Goal: Information Seeking & Learning: Check status

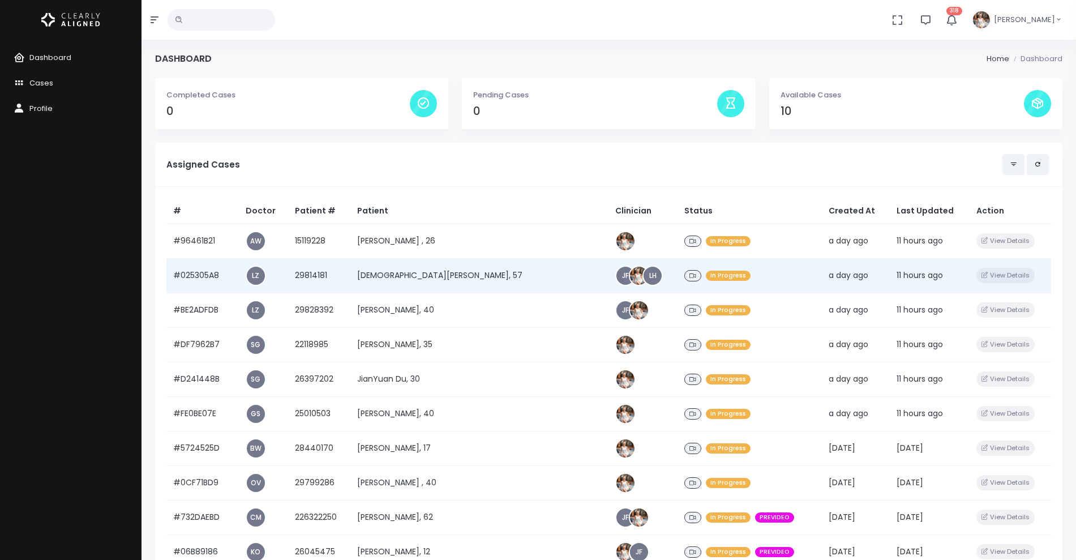
click at [205, 276] on td "#025305A8" at bounding box center [202, 275] width 72 height 35
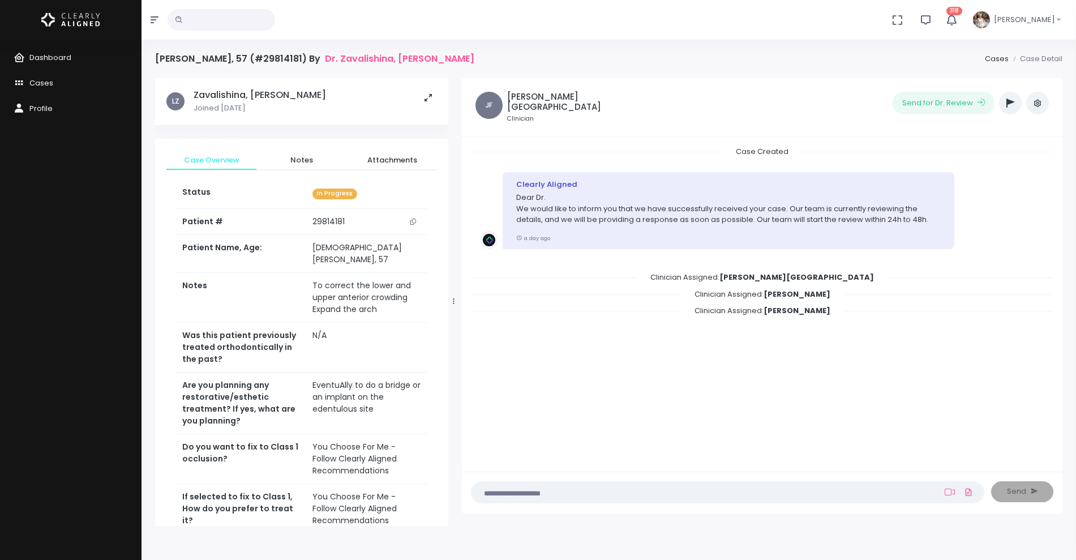
click at [405, 284] on td "To correct the lower and upper anterior crowding Expand the arch" at bounding box center [367, 297] width 123 height 50
click at [1040, 103] on icon "button" at bounding box center [1037, 102] width 9 height 9
click at [48, 84] on span "Cases" at bounding box center [41, 83] width 24 height 11
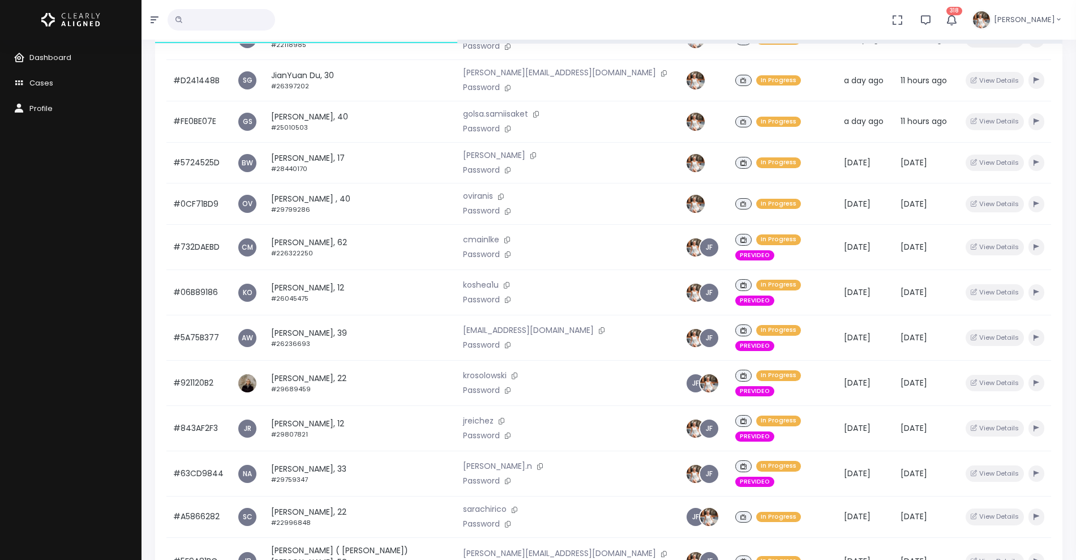
scroll to position [138, 0]
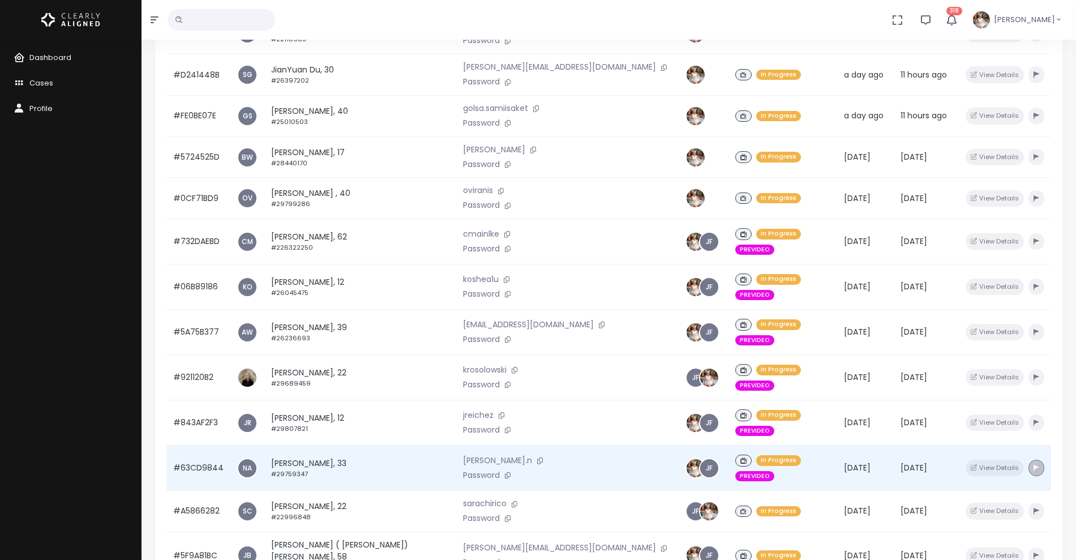
click at [1033, 464] on icon "button" at bounding box center [1036, 467] width 6 height 6
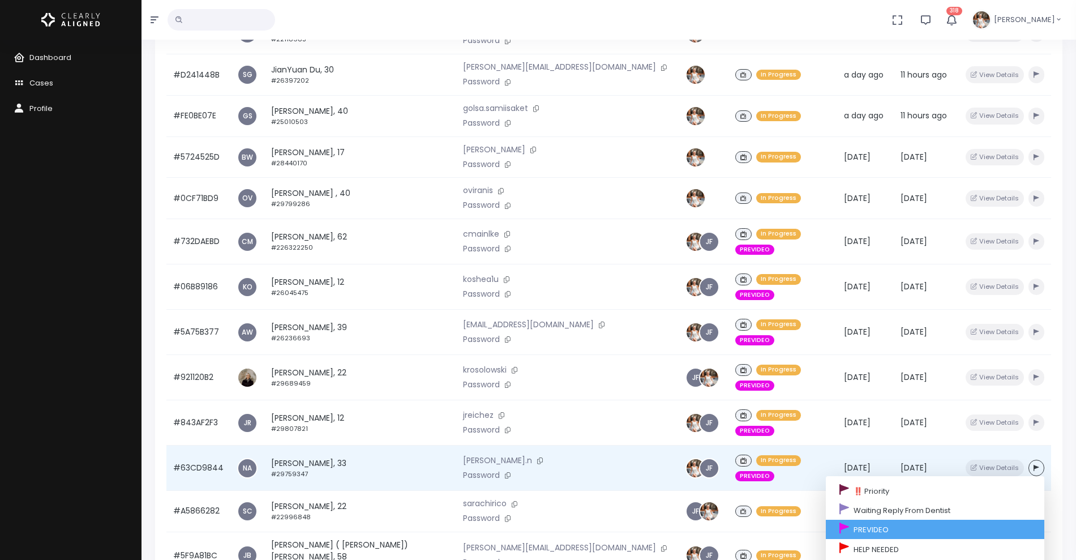
click at [892, 519] on link "PREVIDEO" at bounding box center [934, 528] width 218 height 19
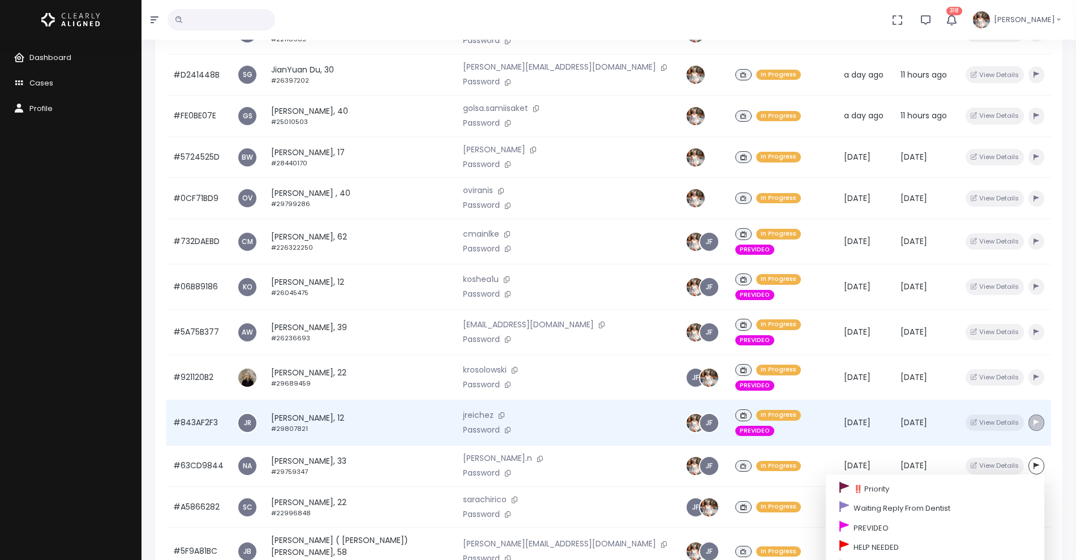
click at [1033, 419] on icon "button" at bounding box center [1036, 422] width 6 height 6
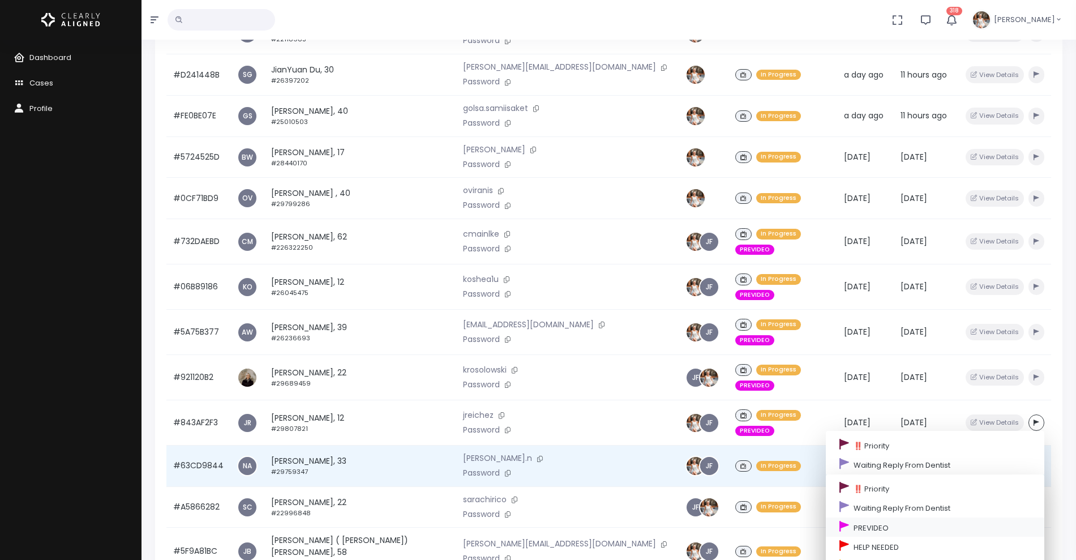
click at [884, 517] on link "PREVIDEO" at bounding box center [934, 526] width 218 height 19
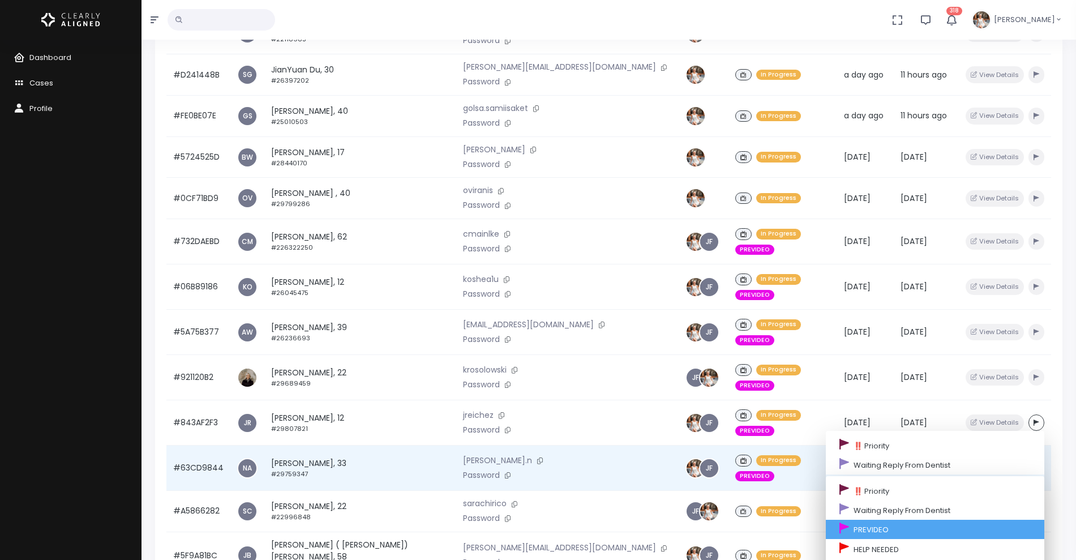
click at [869, 519] on link "PREVIDEO" at bounding box center [934, 528] width 218 height 19
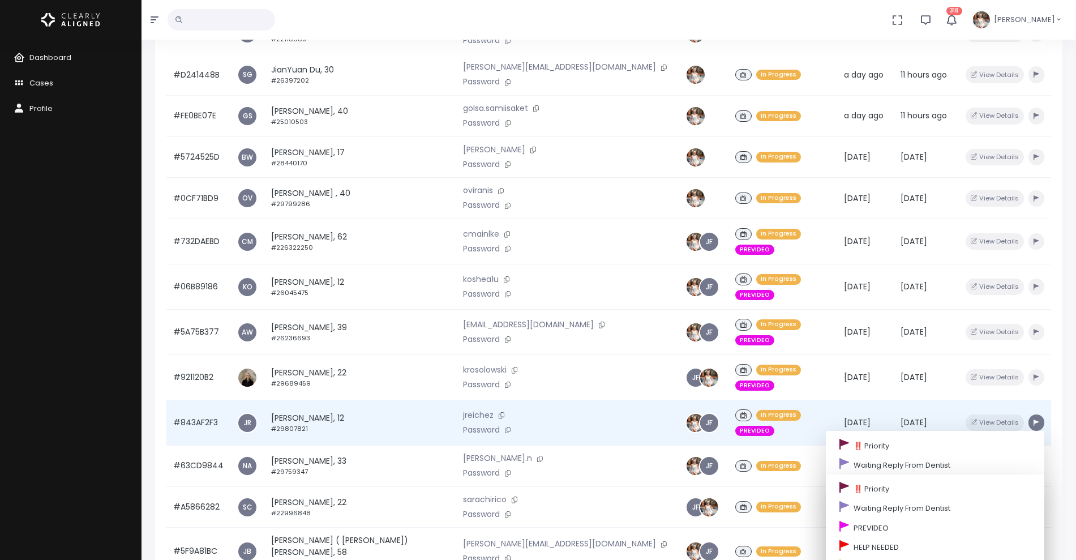
click at [1033, 419] on icon "button" at bounding box center [1036, 422] width 6 height 6
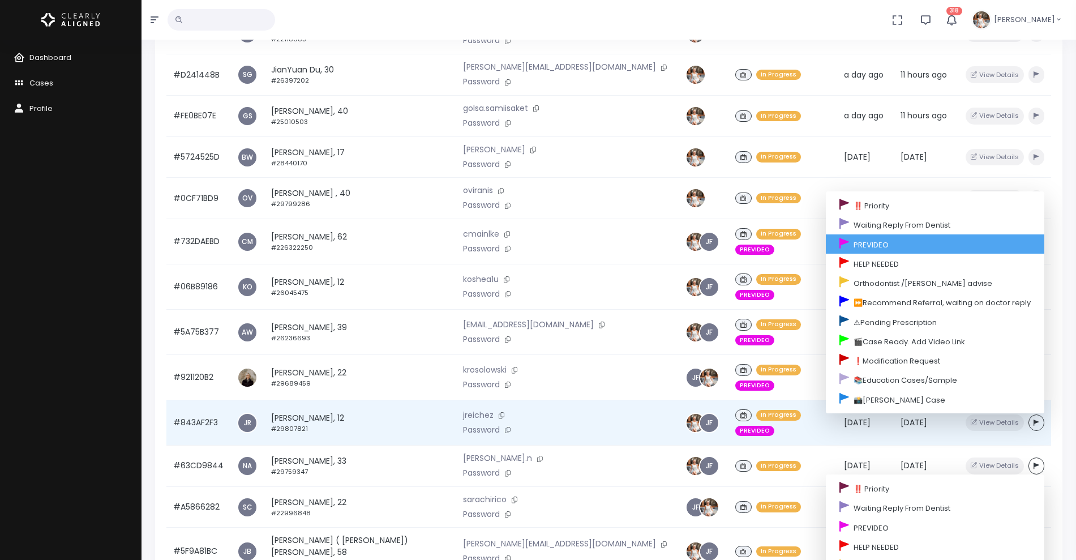
click at [937, 234] on link "PREVIDEO" at bounding box center [934, 243] width 218 height 19
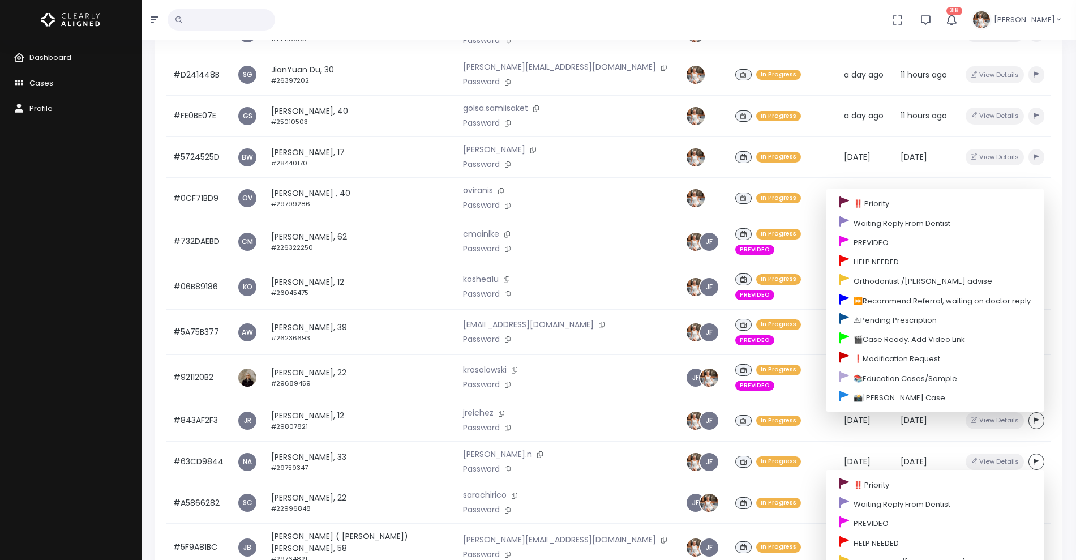
click at [1043, 329] on div "# Dr. Patient Access Clinician Status Created At Last Updated Action #96461B21 …" at bounding box center [608, 318] width 907 height 560
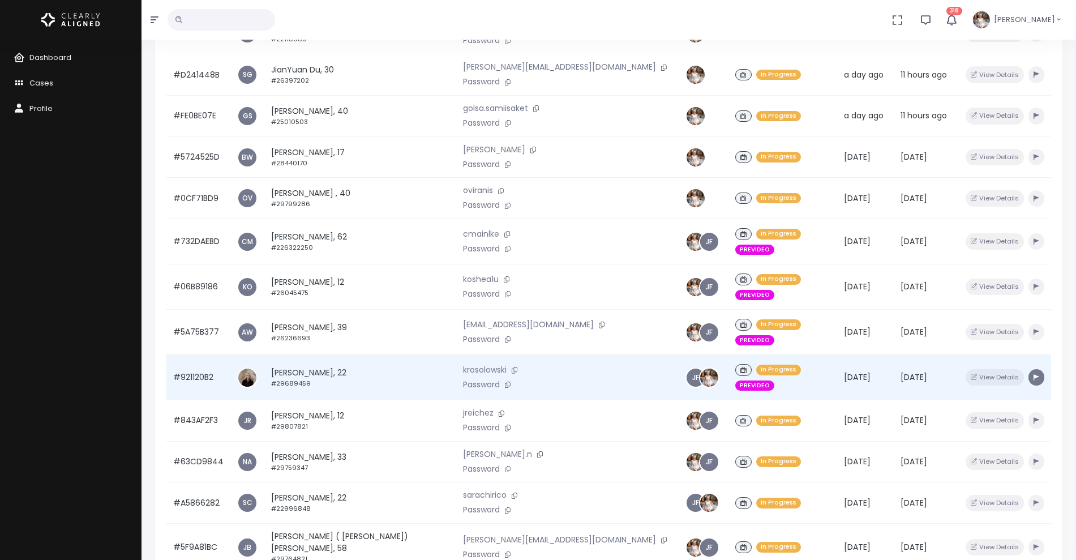
click at [1028, 369] on button "button" at bounding box center [1036, 377] width 16 height 16
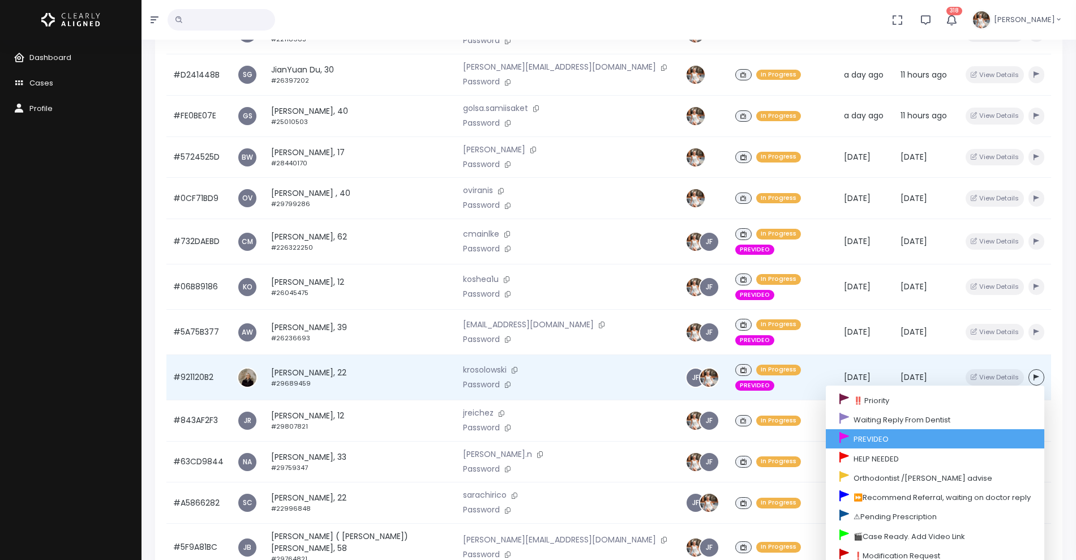
click at [905, 429] on link "PREVIDEO" at bounding box center [934, 438] width 218 height 19
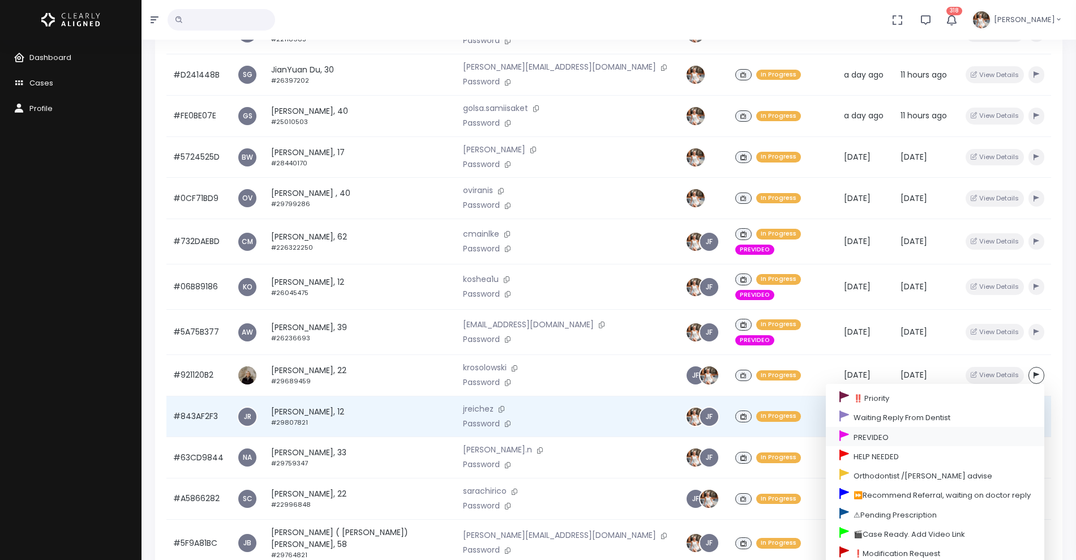
scroll to position [270, 0]
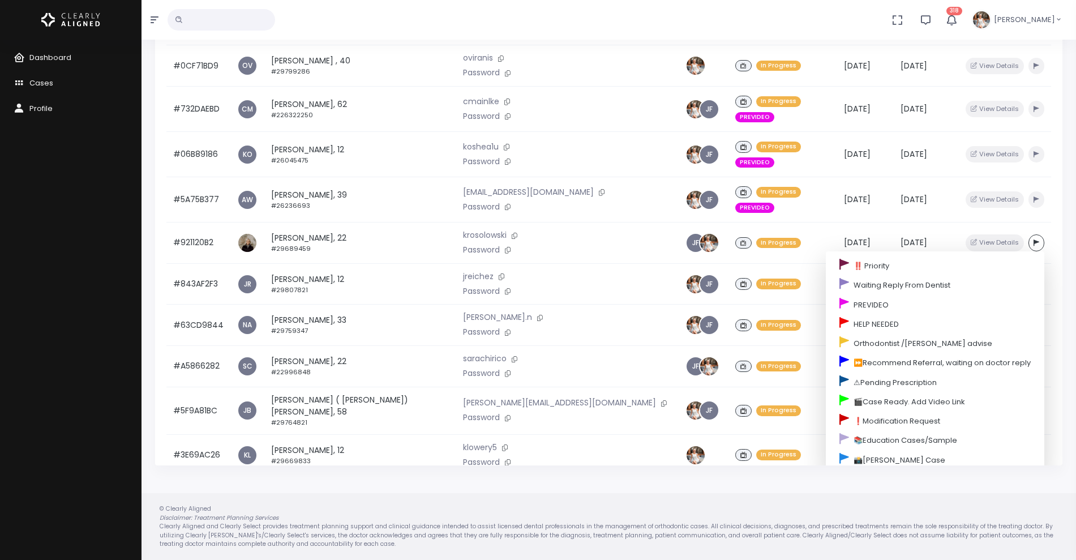
click at [681, 461] on div "# Dr. Patient Access Clinician Status Created At Last Updated Action #96461B21 …" at bounding box center [608, 186] width 907 height 560
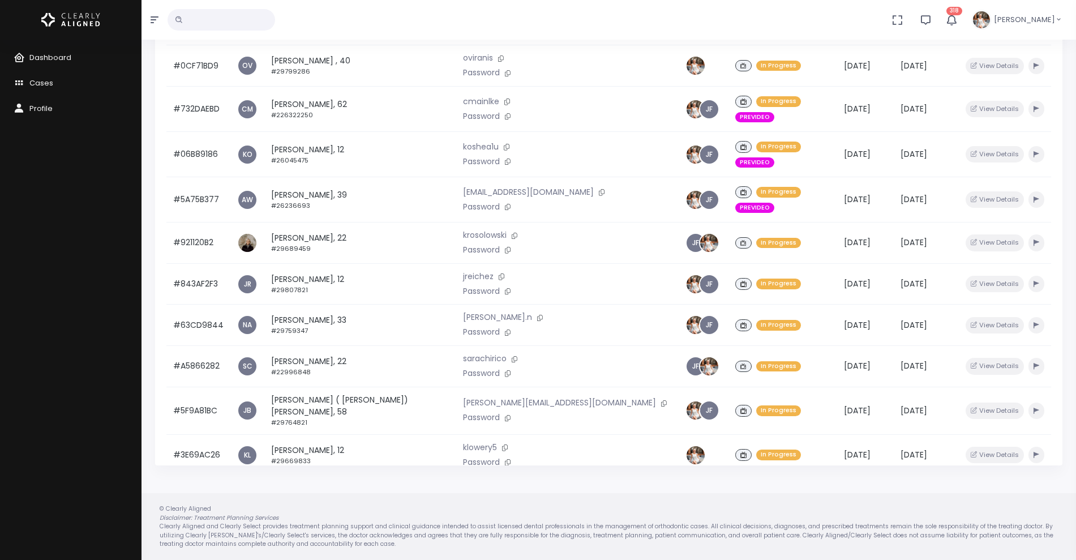
drag, startPoint x: 229, startPoint y: 24, endPoint x: 229, endPoint y: 32, distance: 7.9
click at [229, 27] on input "text" at bounding box center [220, 19] width 107 height 21
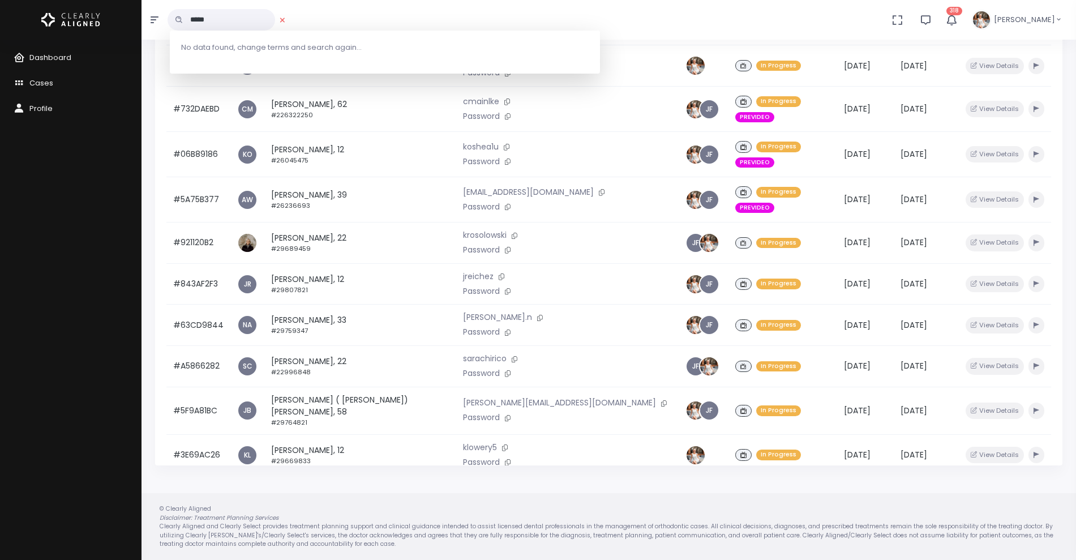
click at [225, 18] on input "*****" at bounding box center [220, 19] width 107 height 21
type input "*"
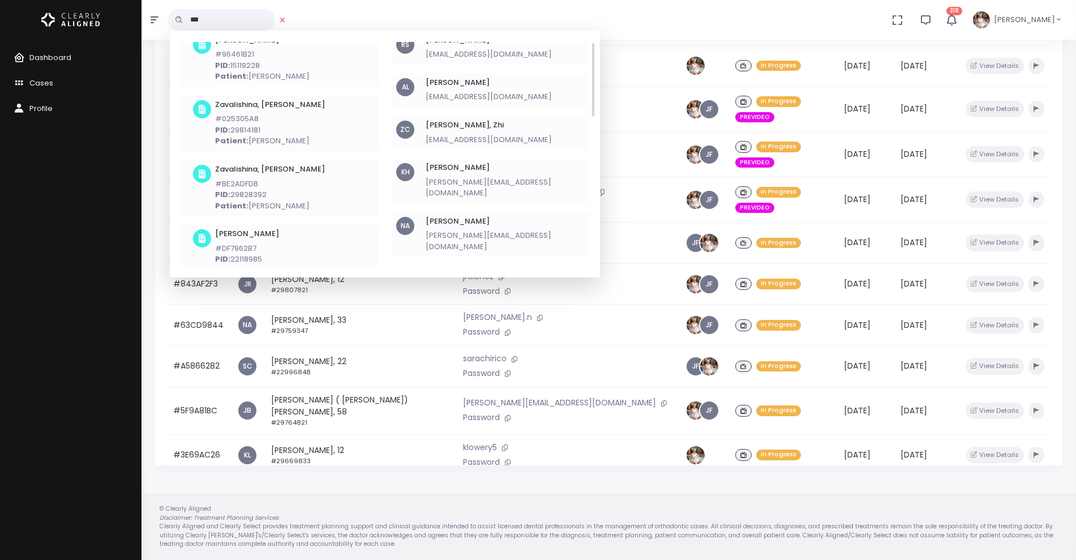
scroll to position [0, 0]
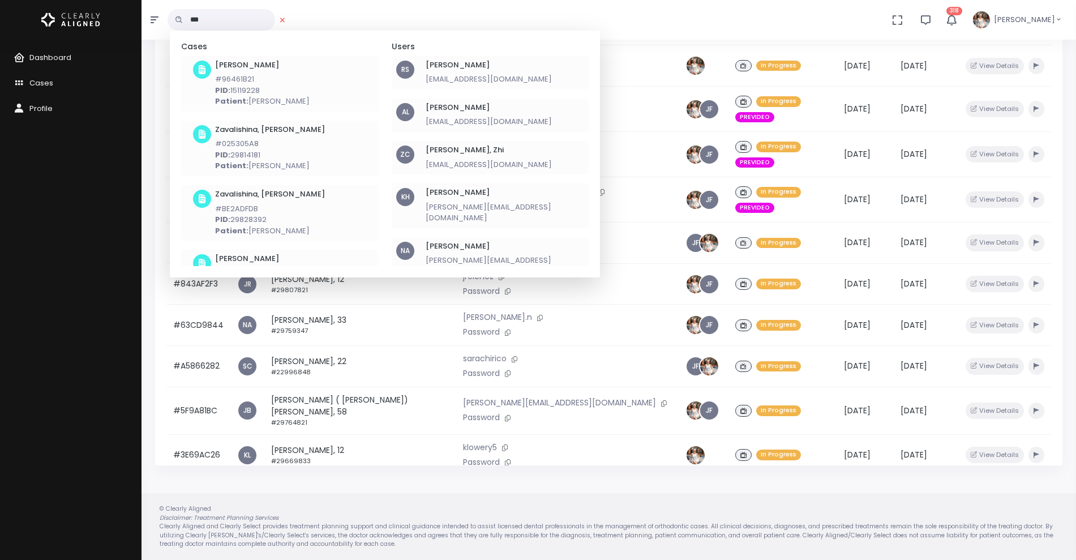
click at [229, 21] on input "***" at bounding box center [220, 19] width 107 height 21
type input "*"
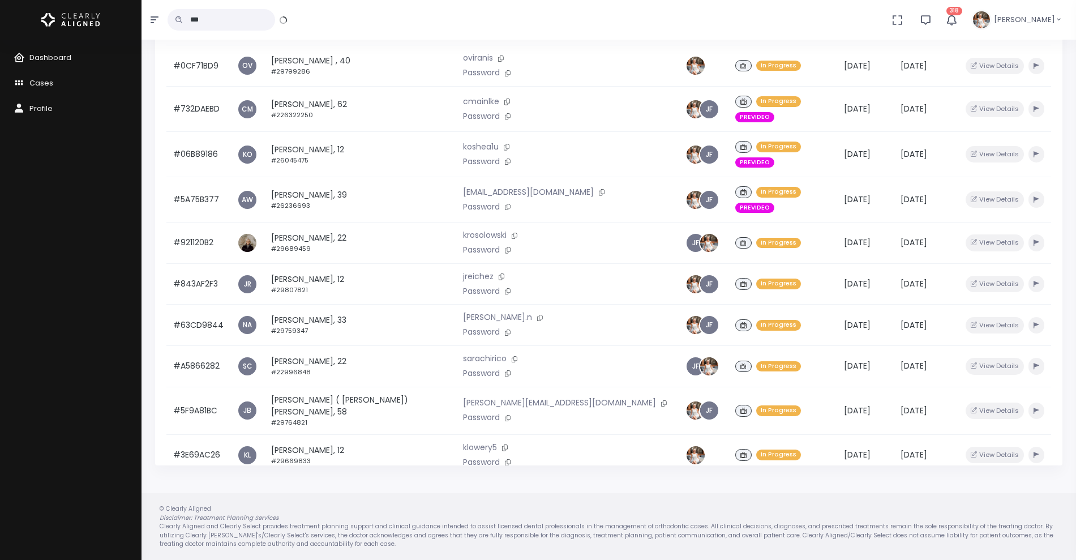
type input "***"
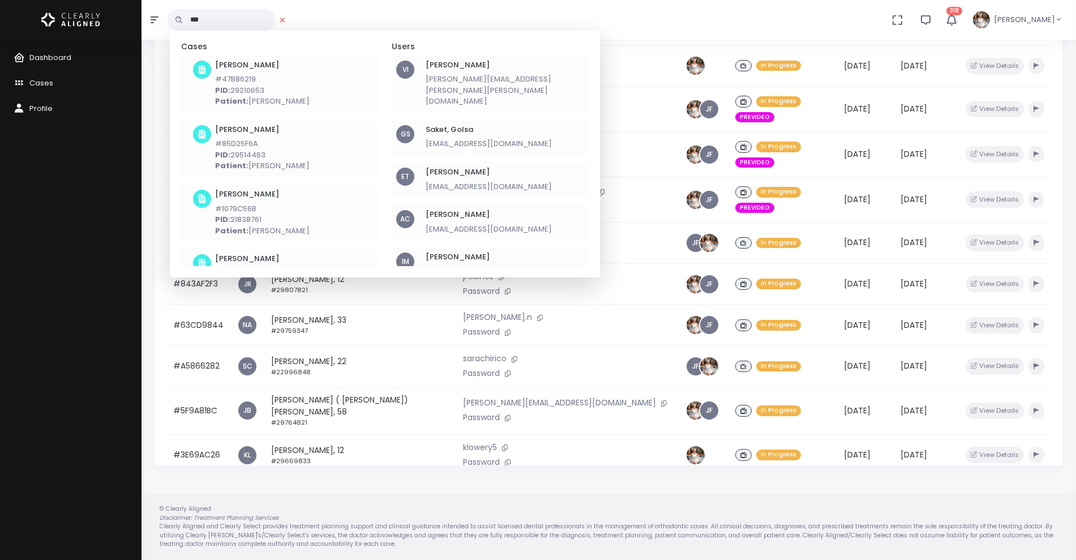
click at [285, 18] on icon at bounding box center [282, 20] width 5 height 5
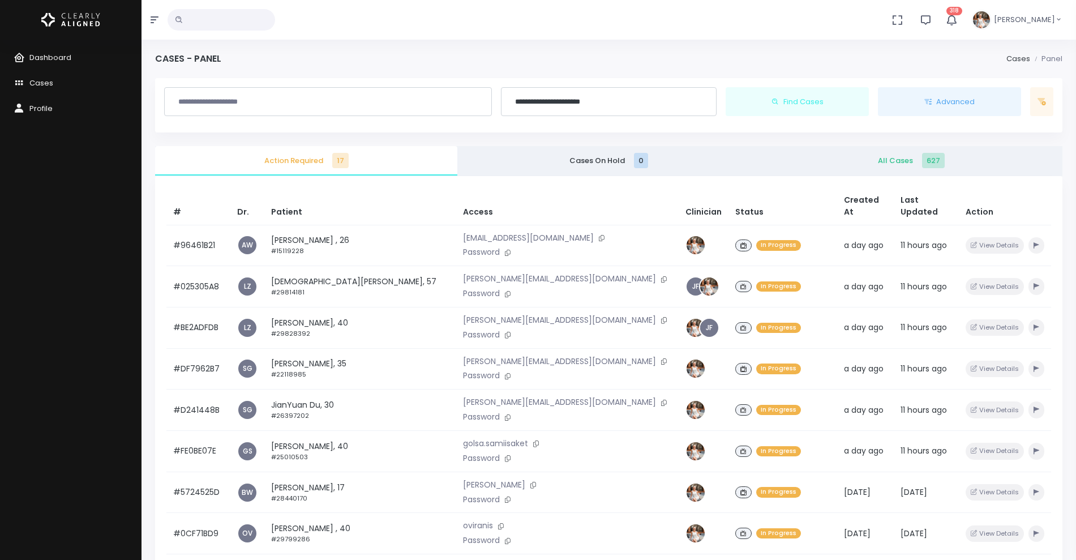
click at [846, 156] on span "All Cases 627" at bounding box center [911, 160] width 284 height 11
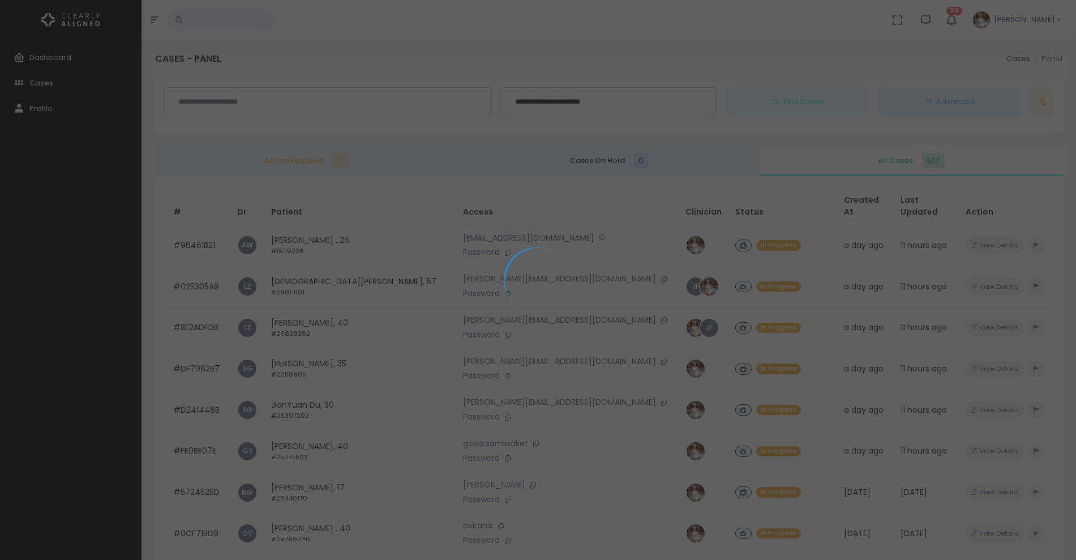
click at [282, 103] on input "text" at bounding box center [327, 102] width 313 height 20
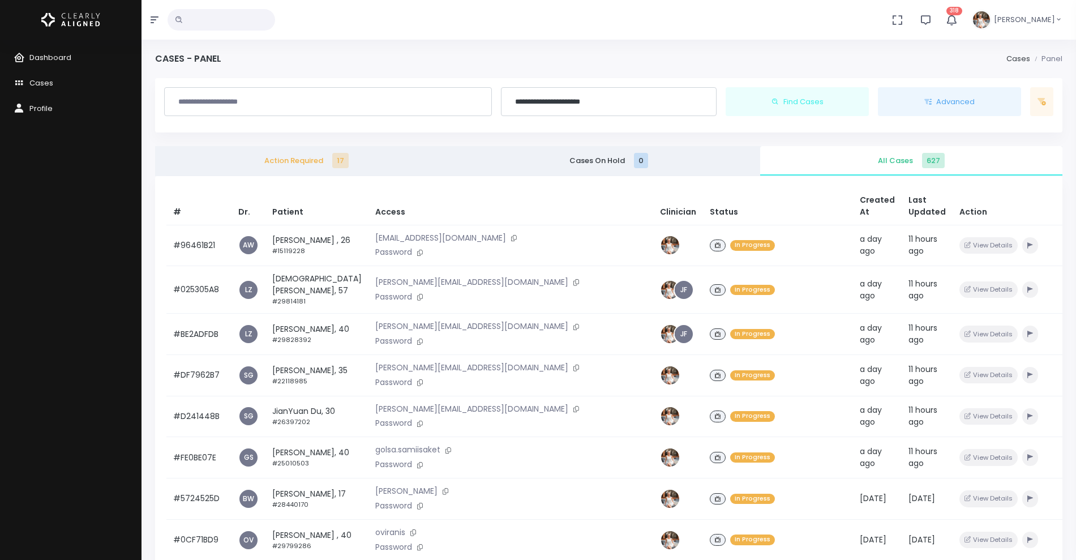
click at [326, 100] on input "text" at bounding box center [327, 102] width 313 height 20
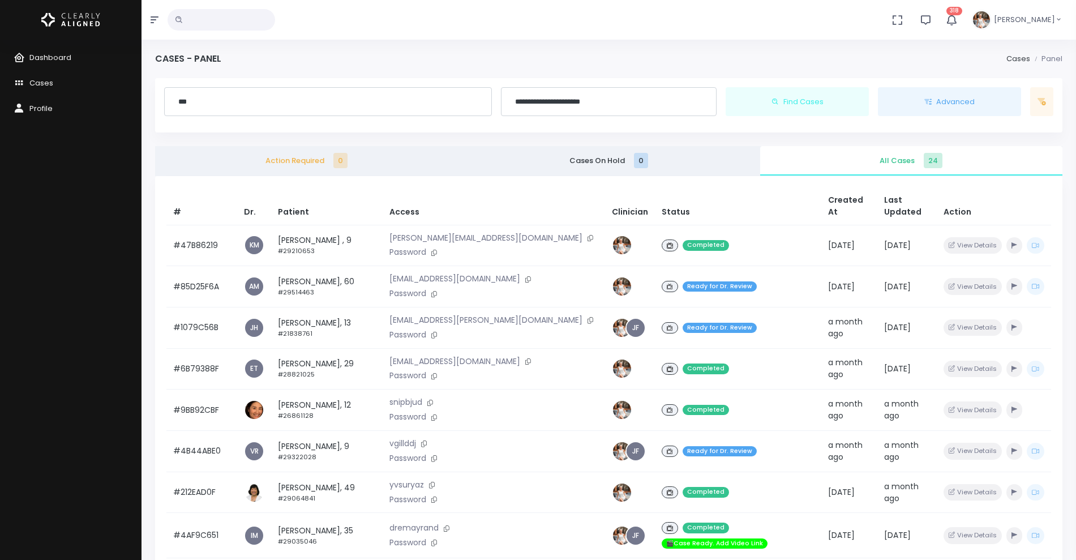
type input "***"
